Goal: Task Accomplishment & Management: Use online tool/utility

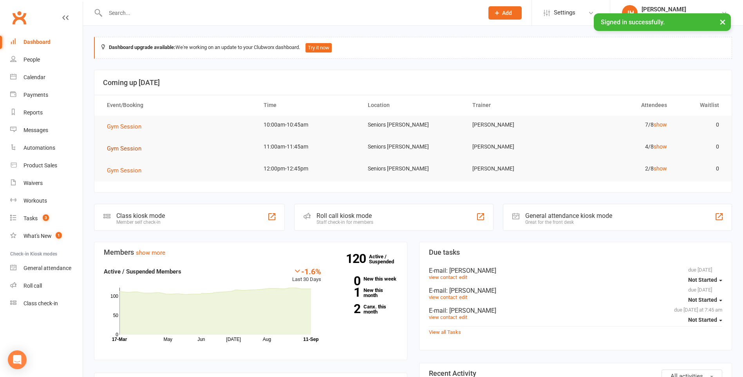
click at [132, 149] on span "Gym Session" at bounding box center [124, 148] width 34 height 7
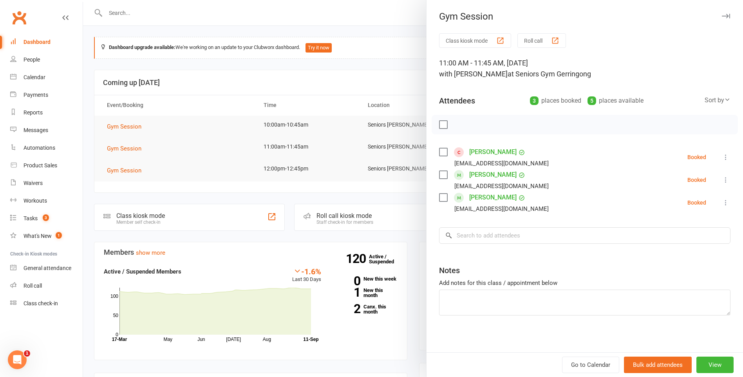
click at [722, 179] on icon at bounding box center [726, 180] width 8 height 8
click at [690, 224] on link "Check in" at bounding box center [688, 226] width 84 height 16
click at [260, 85] on div at bounding box center [413, 188] width 660 height 377
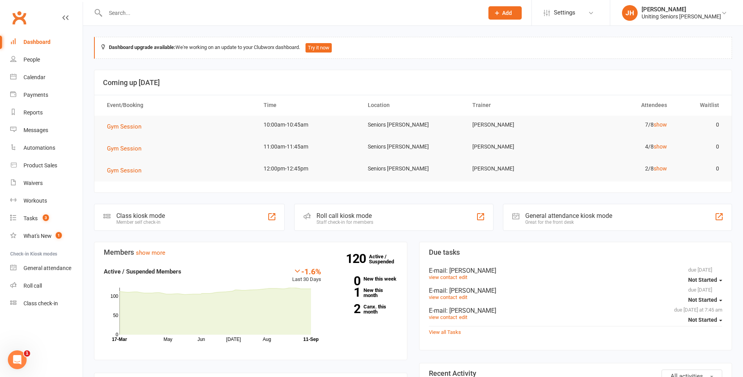
click at [140, 11] on input "text" at bounding box center [290, 12] width 375 height 11
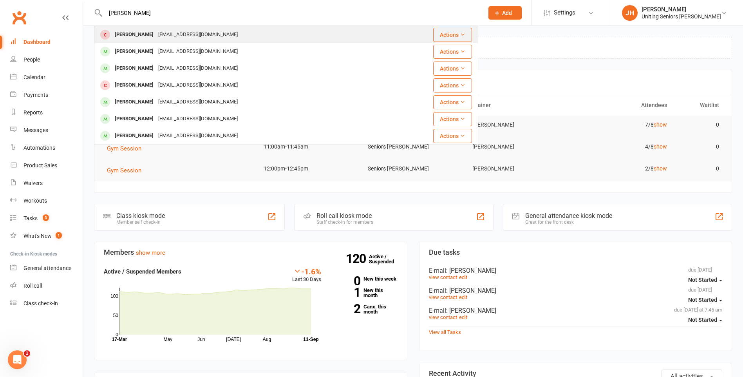
type input "[PERSON_NAME]"
click at [195, 41] on div "[PERSON_NAME] [EMAIL_ADDRESS][DOMAIN_NAME]" at bounding box center [242, 35] width 294 height 16
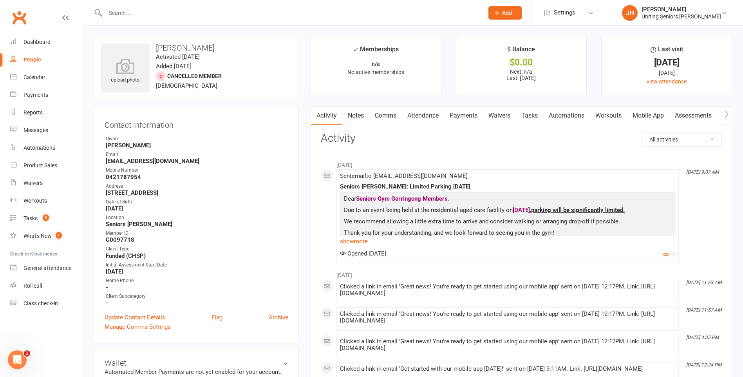
click at [423, 115] on link "Attendance" at bounding box center [423, 115] width 42 height 18
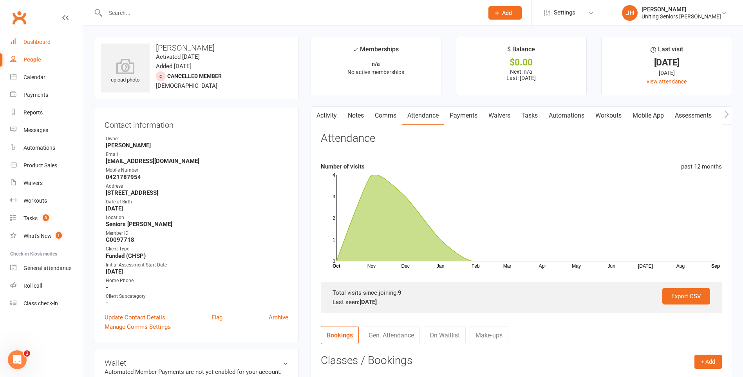
click at [37, 45] on div "Dashboard" at bounding box center [36, 42] width 27 height 6
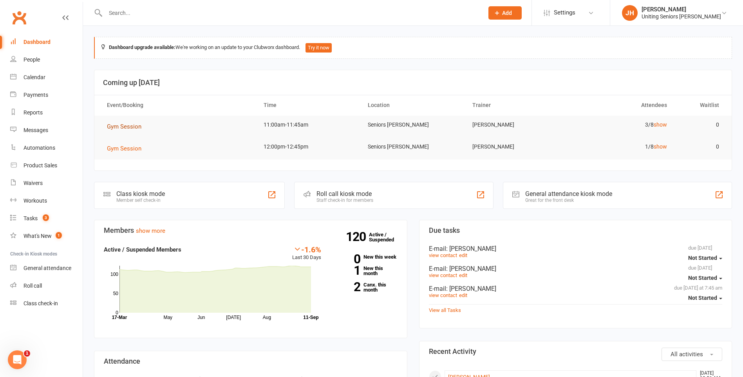
click at [125, 128] on span "Gym Session" at bounding box center [124, 126] width 34 height 7
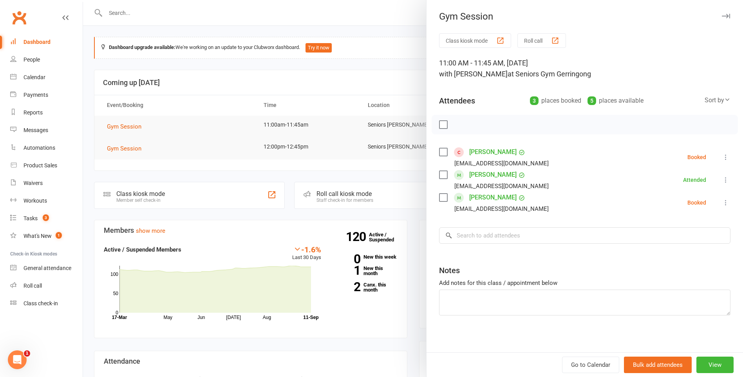
click at [722, 156] on icon at bounding box center [726, 157] width 8 height 8
click at [703, 199] on link "Check in" at bounding box center [688, 204] width 84 height 16
click at [389, 96] on div at bounding box center [413, 188] width 660 height 377
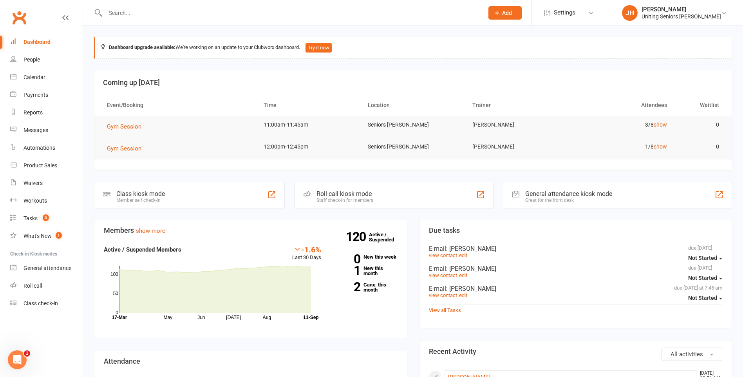
click at [145, 17] on input "text" at bounding box center [290, 12] width 375 height 11
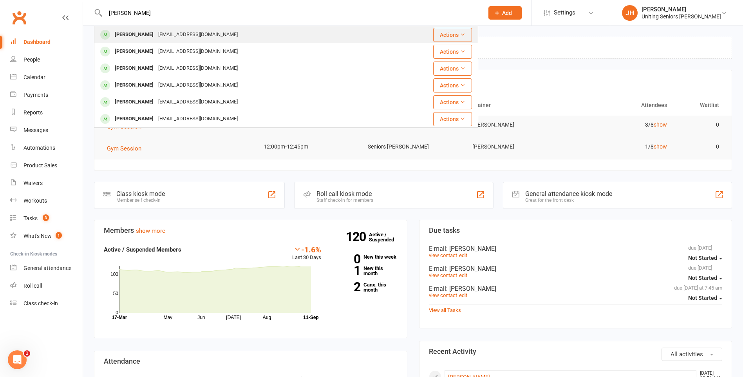
type input "[PERSON_NAME]"
click at [156, 34] on div "[EMAIL_ADDRESS][DOMAIN_NAME]" at bounding box center [198, 34] width 84 height 11
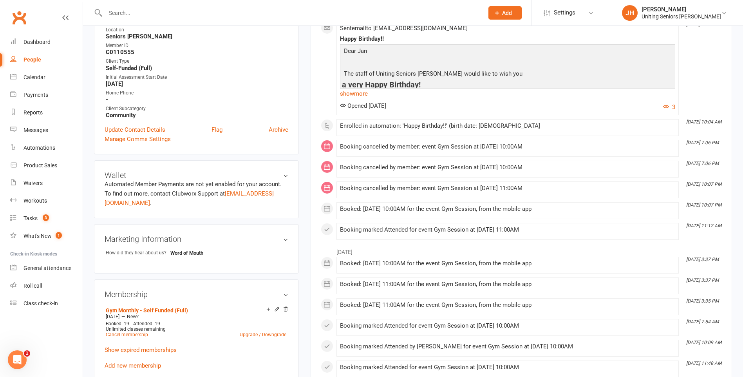
scroll to position [196, 0]
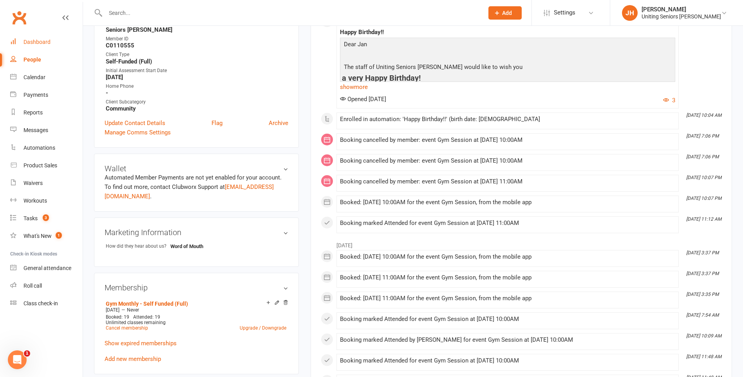
click at [45, 41] on div "Dashboard" at bounding box center [36, 42] width 27 height 6
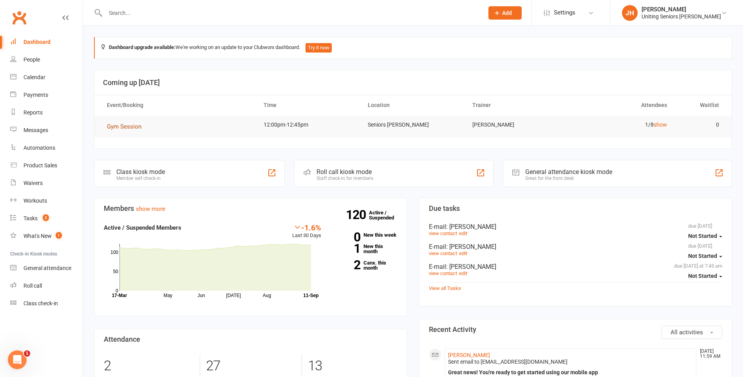
click at [129, 128] on span "Gym Session" at bounding box center [124, 126] width 34 height 7
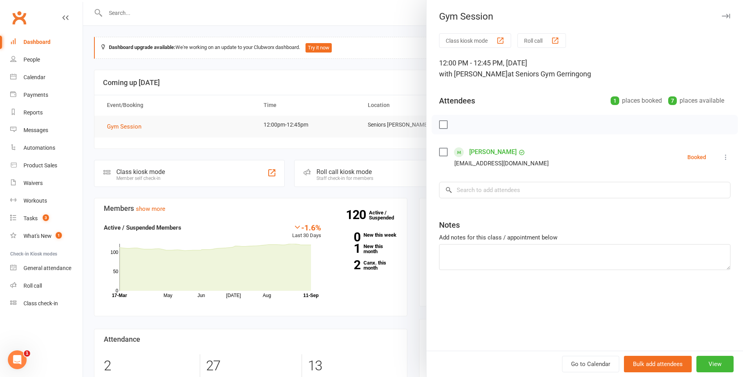
click at [722, 155] on icon at bounding box center [726, 157] width 8 height 8
click at [674, 207] on link "Check in" at bounding box center [688, 204] width 84 height 16
click at [382, 186] on div at bounding box center [413, 188] width 660 height 377
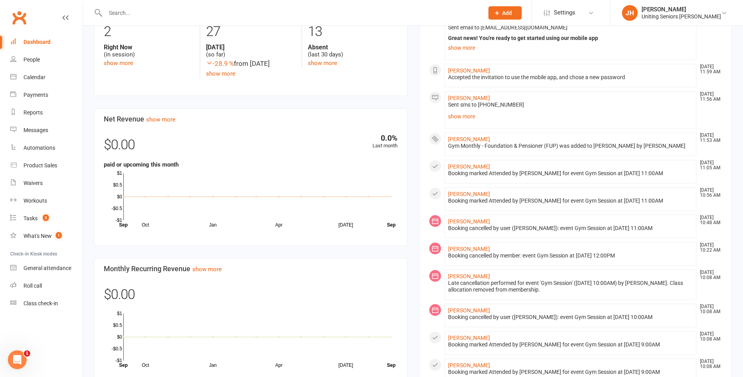
scroll to position [352, 0]
